Goal: Task Accomplishment & Management: Use online tool/utility

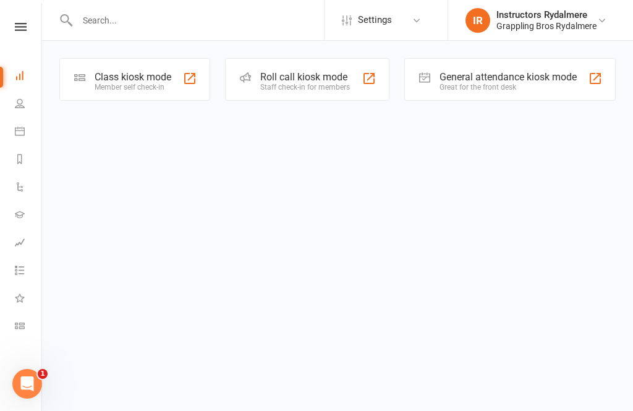
click at [138, 78] on div "Class kiosk mode" at bounding box center [133, 77] width 77 height 12
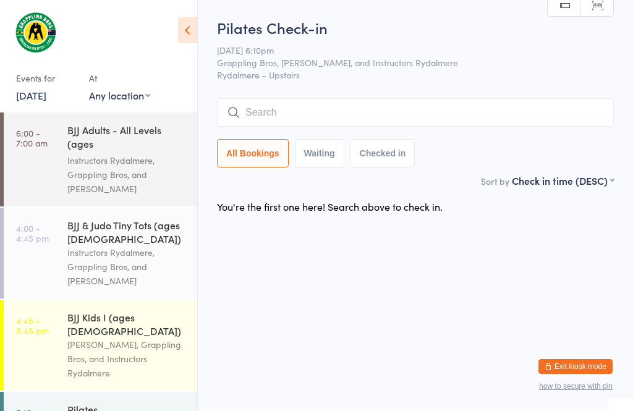
click at [323, 161] on button "Waiting" at bounding box center [319, 153] width 49 height 28
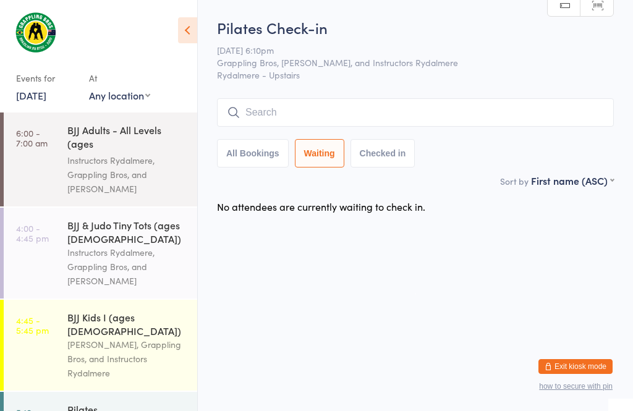
click at [250, 165] on button "All Bookings" at bounding box center [253, 153] width 72 height 28
select select "5"
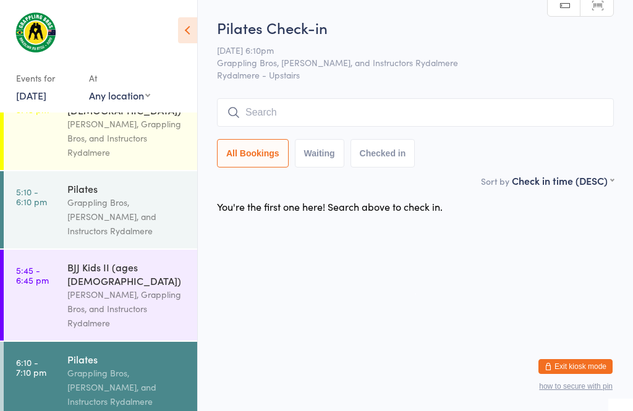
scroll to position [231, 0]
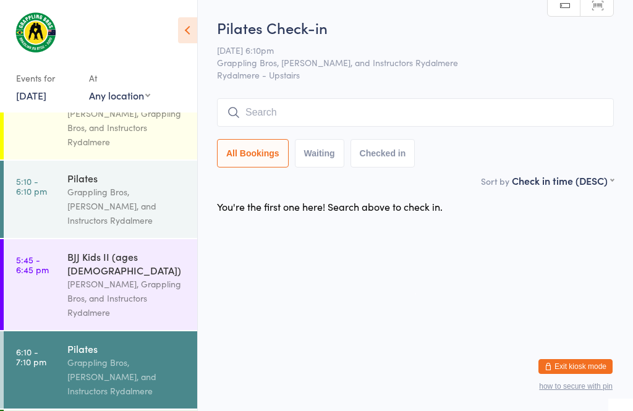
click at [90, 356] on div "Grappling Bros, Thais Pires, and Instructors Rydalmere" at bounding box center [126, 377] width 119 height 43
click at [304, 109] on input "search" at bounding box center [415, 112] width 397 height 28
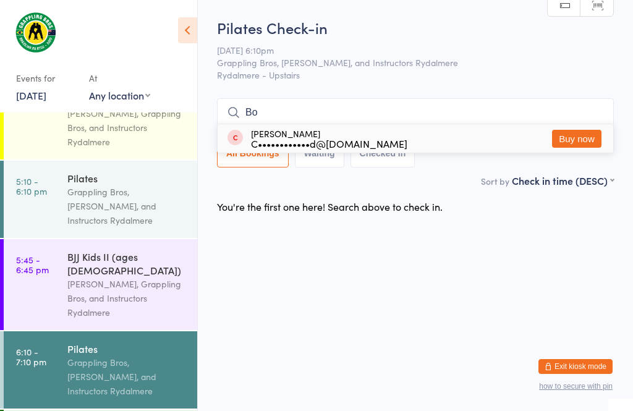
type input "B"
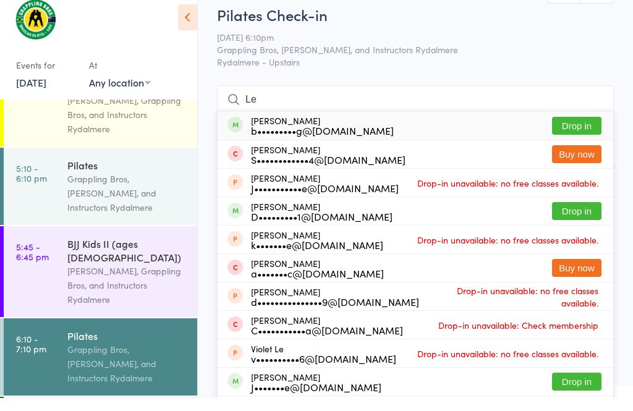
type input "L"
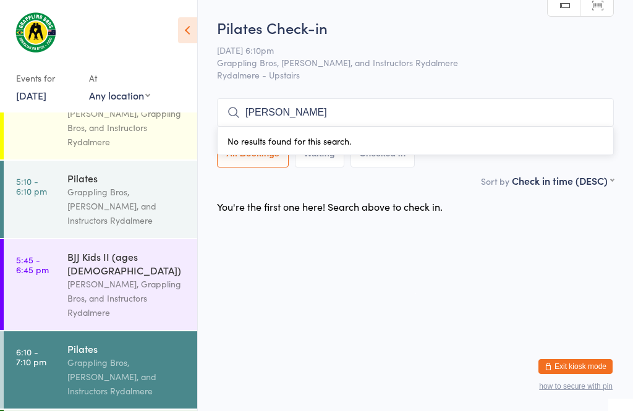
type input "Bonnie tong"
click at [505, 44] on div "Pilates Check-in 15 Sep 6:10pm Grappling Bros, Thais Pires, and Instructors Ryd…" at bounding box center [415, 95] width 397 height 156
click at [185, 30] on icon at bounding box center [187, 30] width 19 height 26
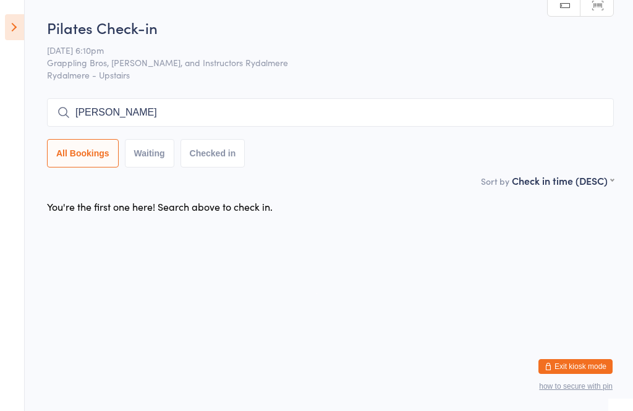
click at [79, 150] on button "All Bookings" at bounding box center [83, 153] width 72 height 28
click at [71, 118] on input "Bonnie tong" at bounding box center [330, 112] width 567 height 28
click at [14, 23] on icon at bounding box center [14, 27] width 19 height 26
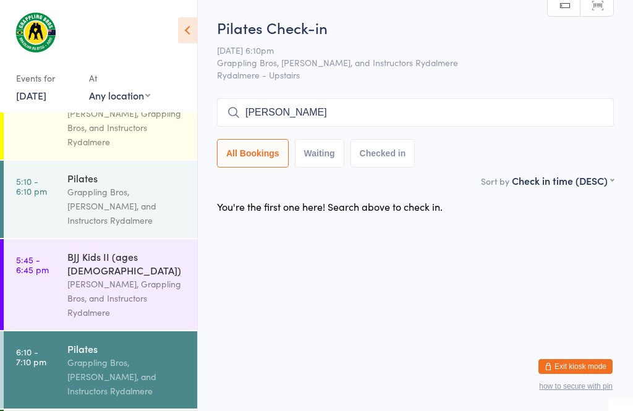
click at [184, 27] on icon at bounding box center [187, 30] width 19 height 26
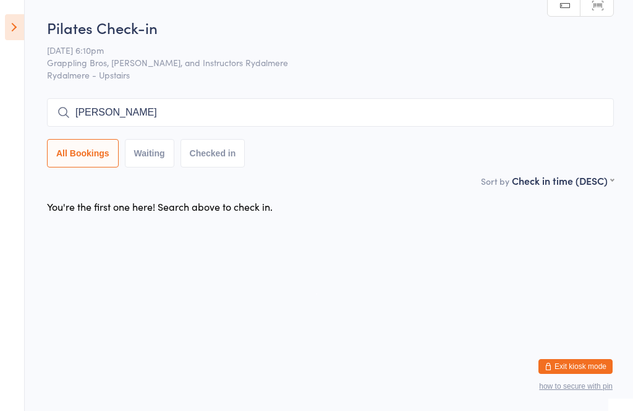
click at [13, 26] on icon at bounding box center [14, 27] width 19 height 26
